Goal: Transaction & Acquisition: Purchase product/service

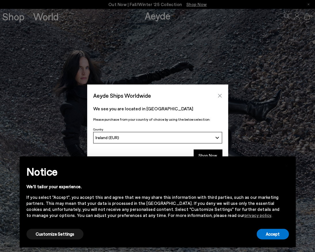
click at [221, 94] on icon "Close" at bounding box center [220, 96] width 4 height 4
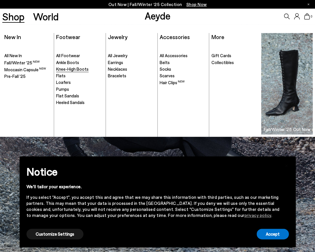
click at [73, 70] on span "Knee-High Boots" at bounding box center [72, 68] width 33 height 5
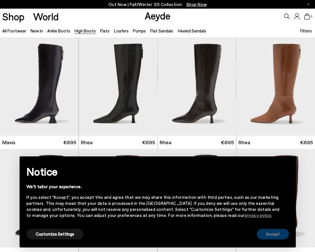
click at [279, 236] on button "Accept" at bounding box center [273, 234] width 32 height 11
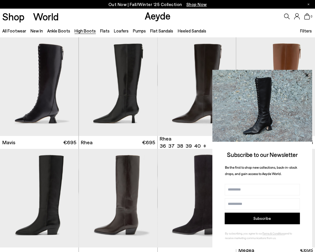
click at [234, 18] on div "0" at bounding box center [262, 17] width 105 height 16
click at [307, 74] on icon at bounding box center [306, 75] width 3 height 3
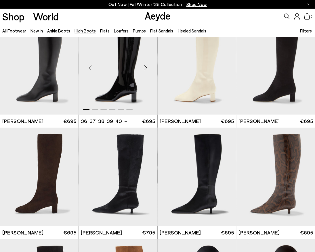
scroll to position [633, 0]
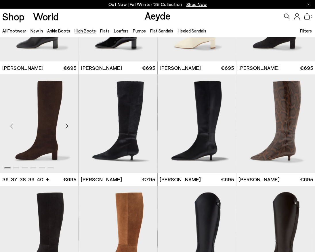
click at [46, 111] on img "1 / 6" at bounding box center [39, 124] width 79 height 99
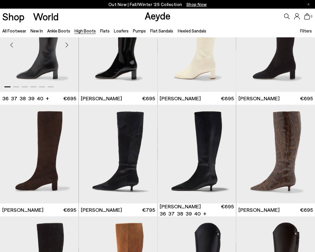
scroll to position [604, 0]
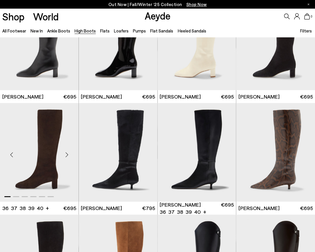
click at [44, 147] on img "1 / 6" at bounding box center [39, 152] width 79 height 99
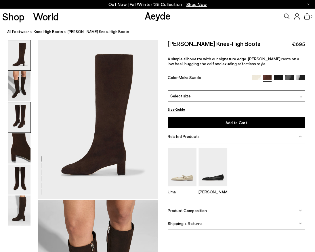
click at [22, 119] on img at bounding box center [19, 117] width 22 height 30
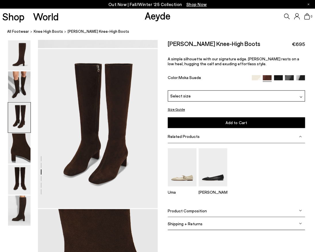
scroll to position [321, 0]
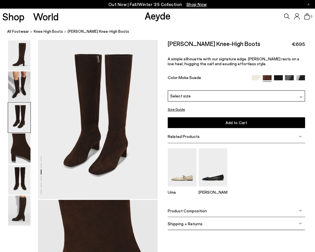
click at [289, 77] on img at bounding box center [289, 79] width 9 height 9
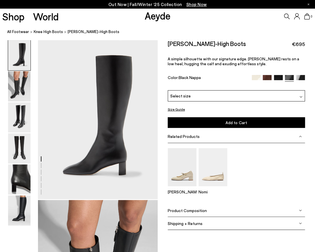
click at [255, 76] on img at bounding box center [256, 79] width 9 height 9
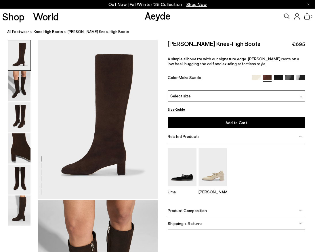
click at [230, 94] on div "Select size" at bounding box center [236, 95] width 137 height 11
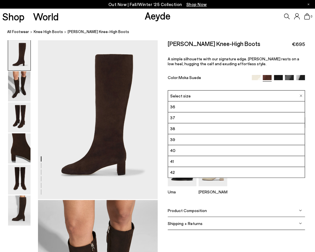
click at [232, 76] on div "Color: Moka Suede" at bounding box center [208, 78] width 80 height 7
